Goal: Transaction & Acquisition: Purchase product/service

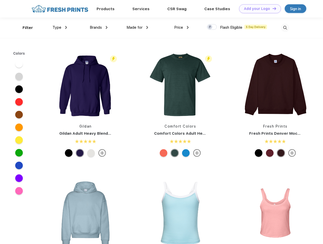
scroll to position [0, 0]
click at [258, 9] on link "Add your Logo Design Tool" at bounding box center [260, 8] width 42 height 9
click at [0, 0] on div "Design Tool" at bounding box center [0, 0] width 0 height 0
click at [272, 8] on link "Add your Logo Design Tool" at bounding box center [260, 8] width 42 height 9
click at [24, 28] on div "Filter" at bounding box center [28, 28] width 10 height 6
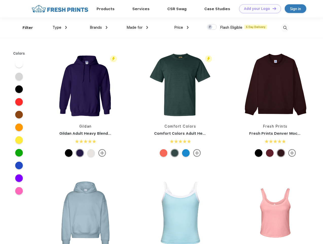
click at [60, 27] on span "Type" at bounding box center [57, 27] width 9 height 5
click at [99, 27] on span "Brands" at bounding box center [96, 27] width 12 height 5
click at [138, 27] on span "Made for" at bounding box center [135, 27] width 16 height 5
click at [182, 27] on span "Price" at bounding box center [178, 27] width 9 height 5
click at [212, 27] on div at bounding box center [212, 27] width 10 height 6
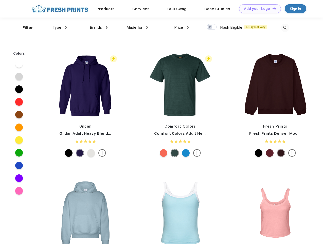
click at [210, 27] on input "checkbox" at bounding box center [208, 25] width 3 height 3
click at [285, 28] on img at bounding box center [285, 28] width 8 height 8
